Goal: Task Accomplishment & Management: Use online tool/utility

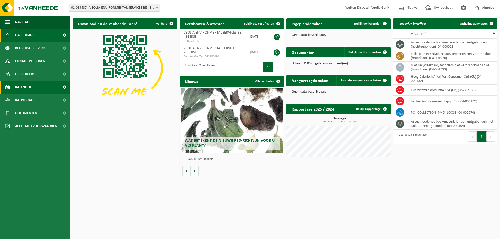
click at [37, 88] on link "Kalender" at bounding box center [35, 87] width 70 height 13
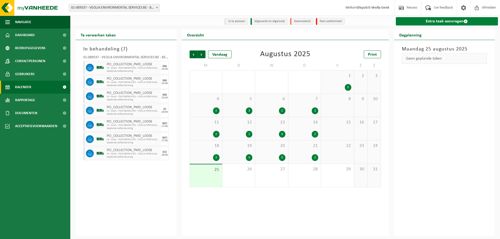
click at [431, 20] on link "Extra taak aanvragen" at bounding box center [447, 21] width 102 height 8
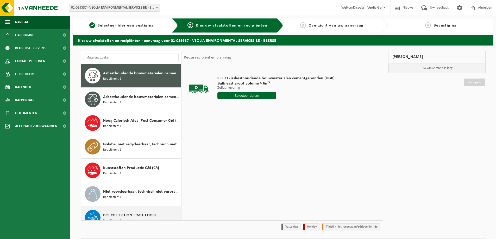
click at [137, 216] on span "PCI_COLLECTION_PMD_LOOSE" at bounding box center [130, 215] width 54 height 6
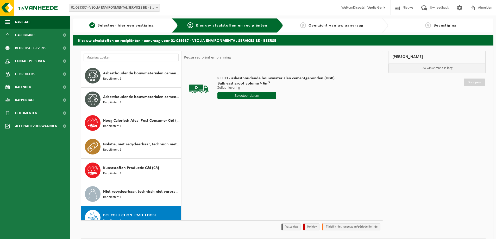
scroll to position [33, 0]
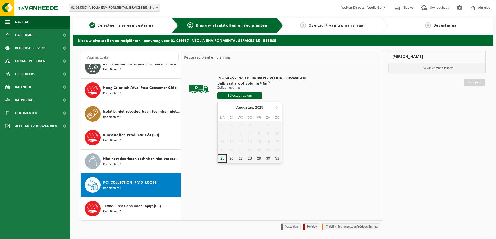
click at [241, 96] on input "text" at bounding box center [239, 95] width 44 height 7
click at [229, 161] on div "26" at bounding box center [231, 158] width 9 height 8
type input "Van [DATE]"
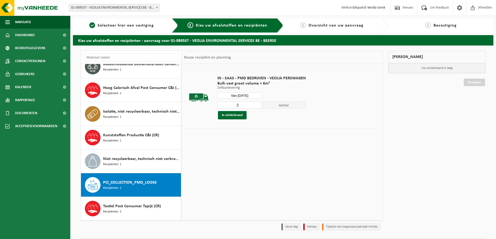
type input "2"
click at [256, 104] on input "2" at bounding box center [239, 105] width 44 height 7
click at [230, 114] on button "In winkelmand" at bounding box center [232, 115] width 29 height 8
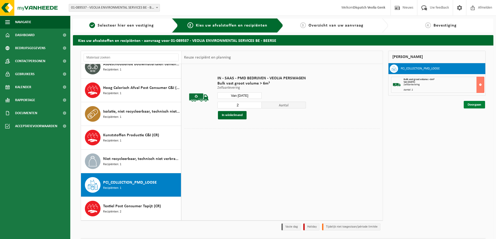
click at [472, 105] on link "Doorgaan" at bounding box center [474, 105] width 21 height 8
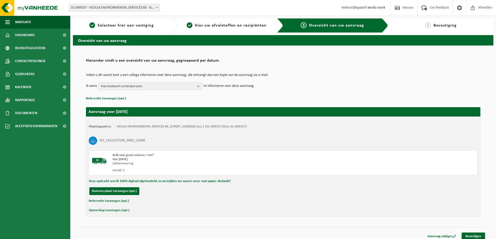
click at [135, 86] on span "Kies bestaand contactpersoon" at bounding box center [148, 87] width 94 height 8
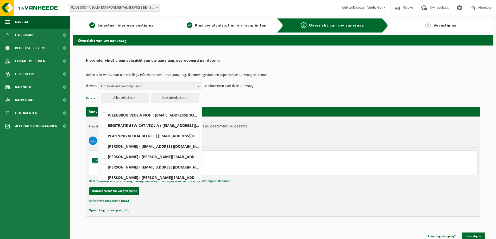
scroll to position [169, 0]
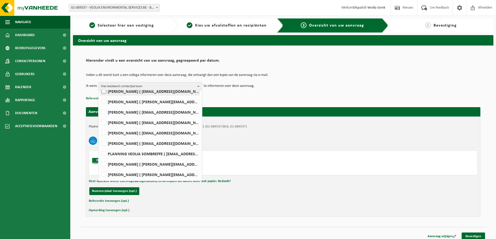
click at [129, 94] on label "Ilse Tielen ( be.ves.uc.belgium.all@veolia.com )" at bounding box center [149, 91] width 99 height 8
click at [100, 85] on input "Ilse Tielen ( be.ves.uc.belgium.all@veolia.com )" at bounding box center [99, 85] width 0 height 0
checkbox input "true"
click at [301, 94] on div "Indien u dit wenst kunt u een collega informeren over deze aanvraag, die ontvan…" at bounding box center [283, 81] width 394 height 27
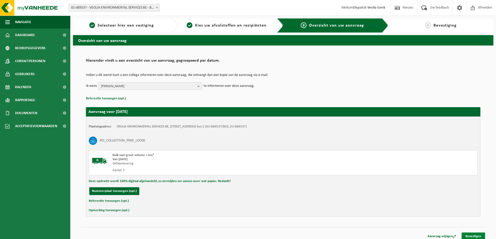
click at [466, 235] on link "Bevestigen" at bounding box center [473, 237] width 23 height 8
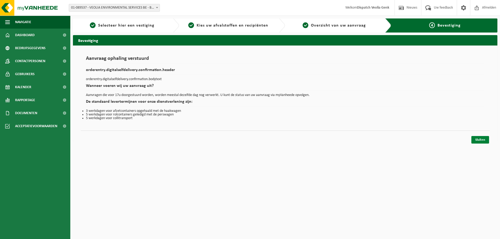
click at [476, 143] on link "Sluiten" at bounding box center [480, 140] width 18 height 8
